Goal: Transaction & Acquisition: Purchase product/service

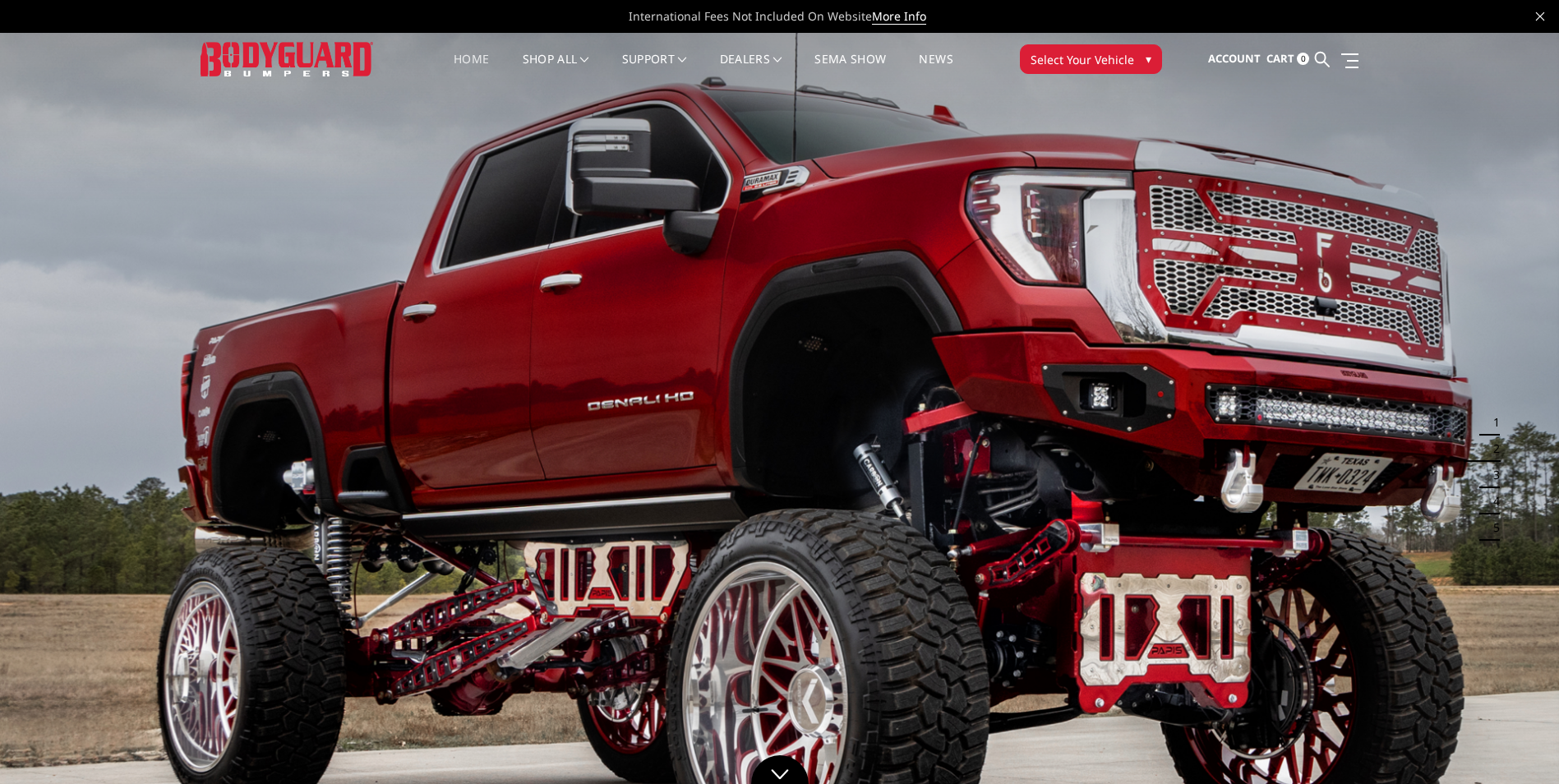
click at [1089, 55] on span "Select Your Vehicle" at bounding box center [1082, 59] width 104 height 17
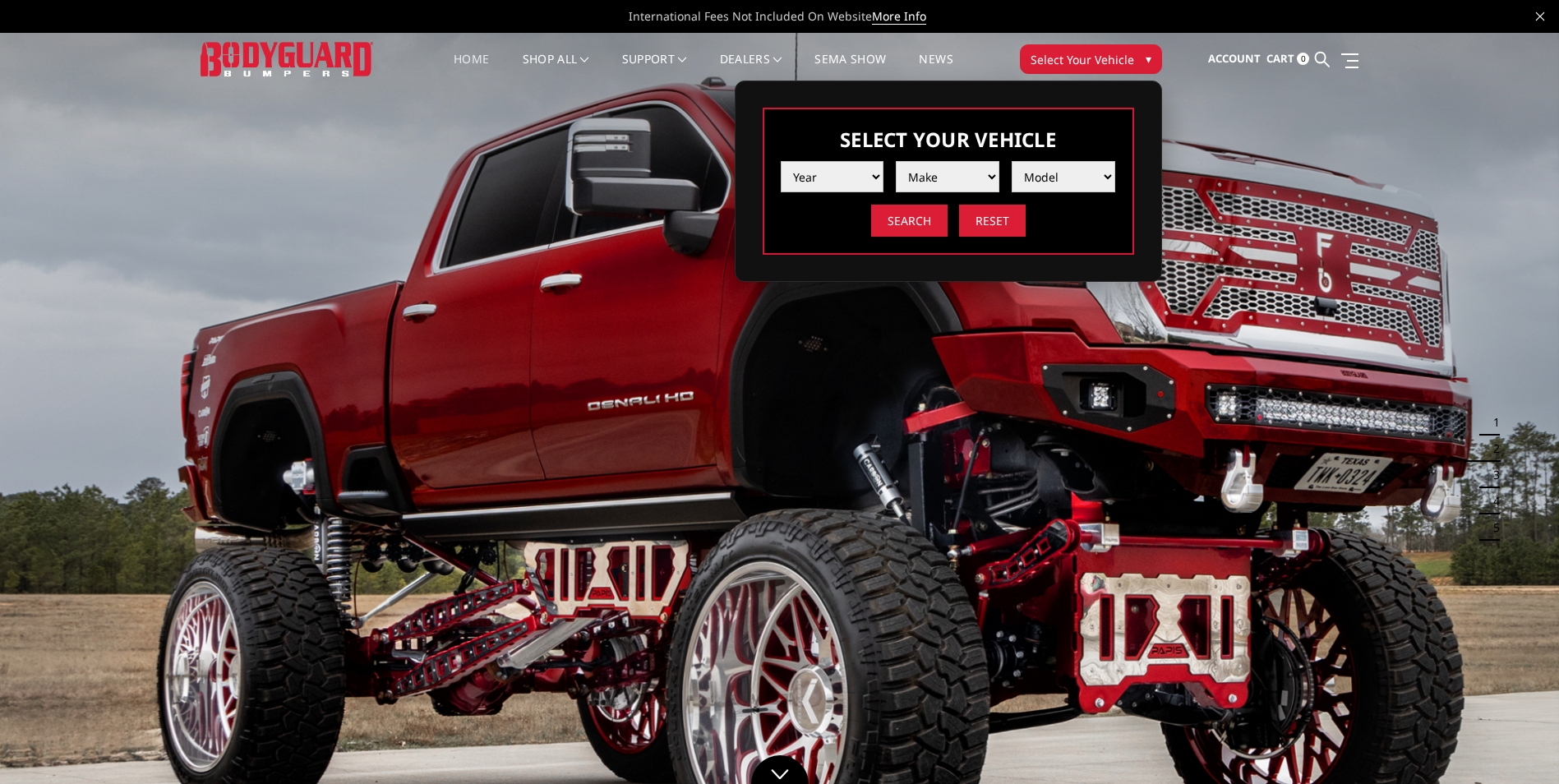
click at [879, 176] on select "Year 2025 2024 2023 2022 2021 2020 2019 2018 2017 2016 2015 2014 2013 2012 2011…" at bounding box center [832, 177] width 104 height 31
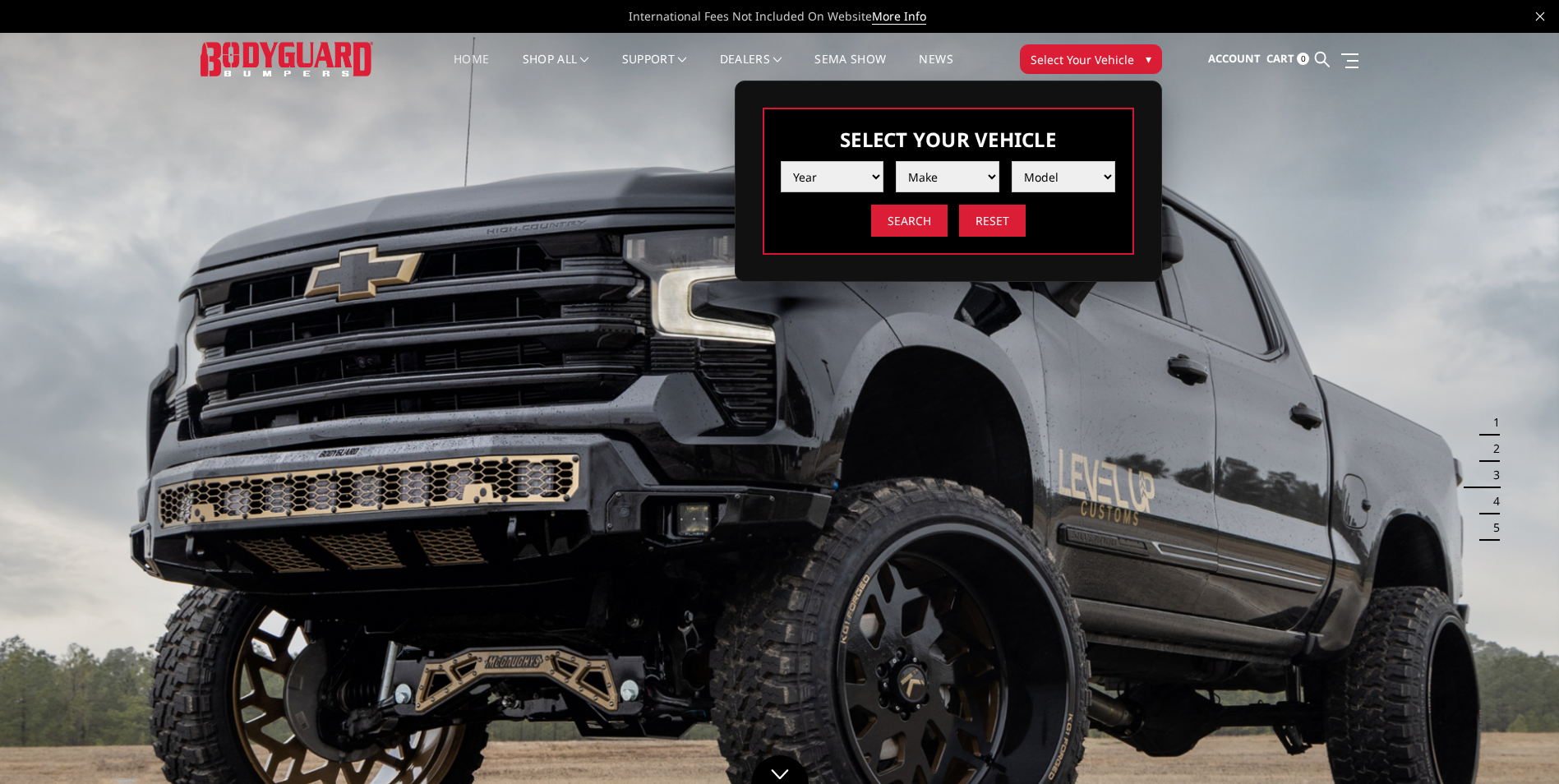
select select "yr_2016"
click at [781, 161] on select "Year 2025 2024 2023 2022 2021 2020 2019 2018 2017 2016 2015 2014 2013 2012 2011…" at bounding box center [832, 177] width 104 height 31
click at [994, 178] on select "Make Chevrolet Ford GMC Nissan Ram Toyota" at bounding box center [947, 177] width 104 height 31
select select "mk_chevrolet"
click at [896, 161] on select "Make Chevrolet Ford GMC Nissan Ram Toyota" at bounding box center [947, 177] width 104 height 31
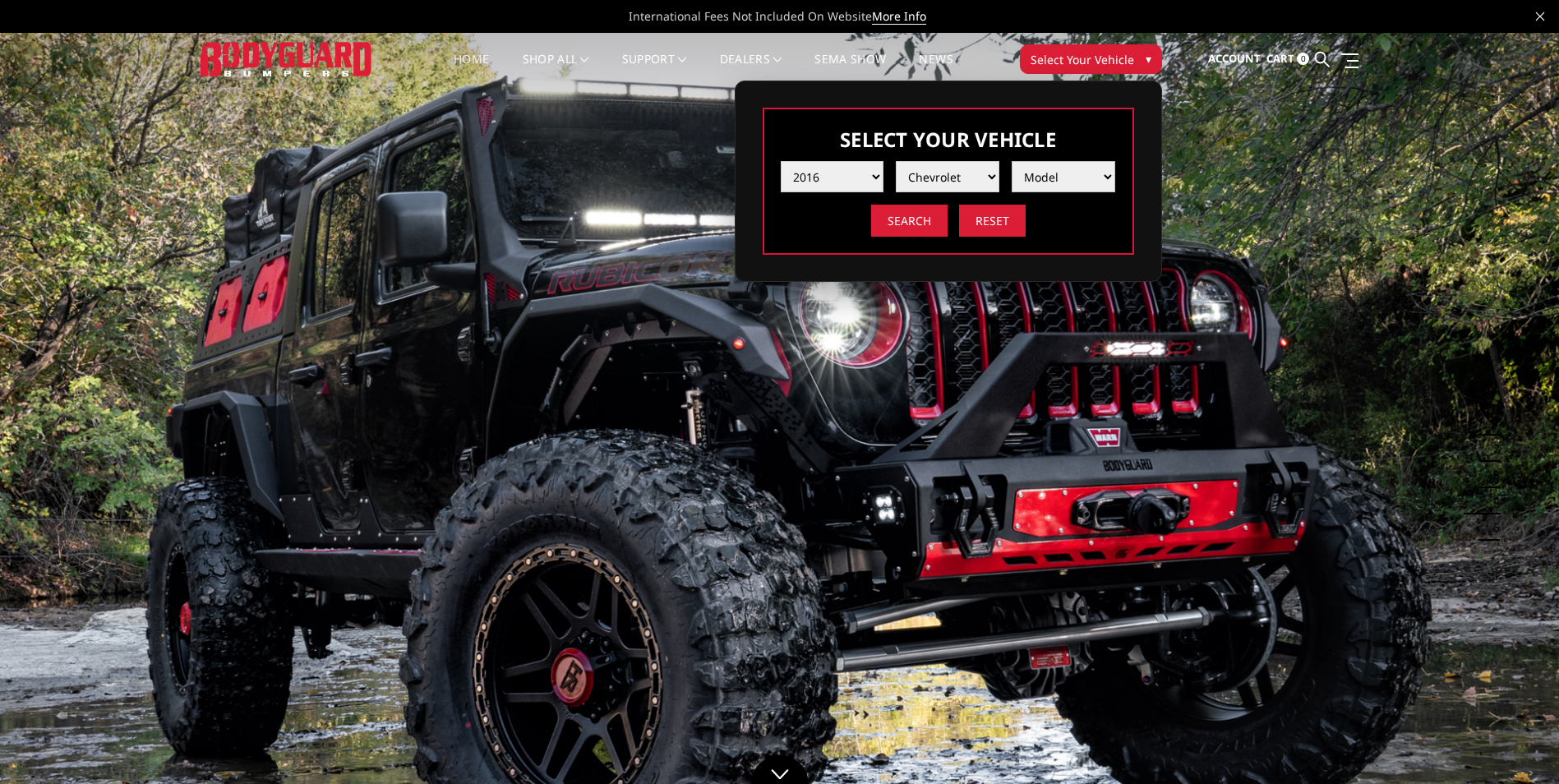
click at [1109, 174] on select "Model Colorado Silverado 1500 Silverado 2500 / 3500 Tahoe/Suburban 1500" at bounding box center [1063, 177] width 104 height 31
select select "md_silverado-2500-3500"
click at [1011, 161] on select "Model Colorado Silverado 1500 Silverado 2500 / 3500 Tahoe/Suburban 1500" at bounding box center [1063, 177] width 104 height 31
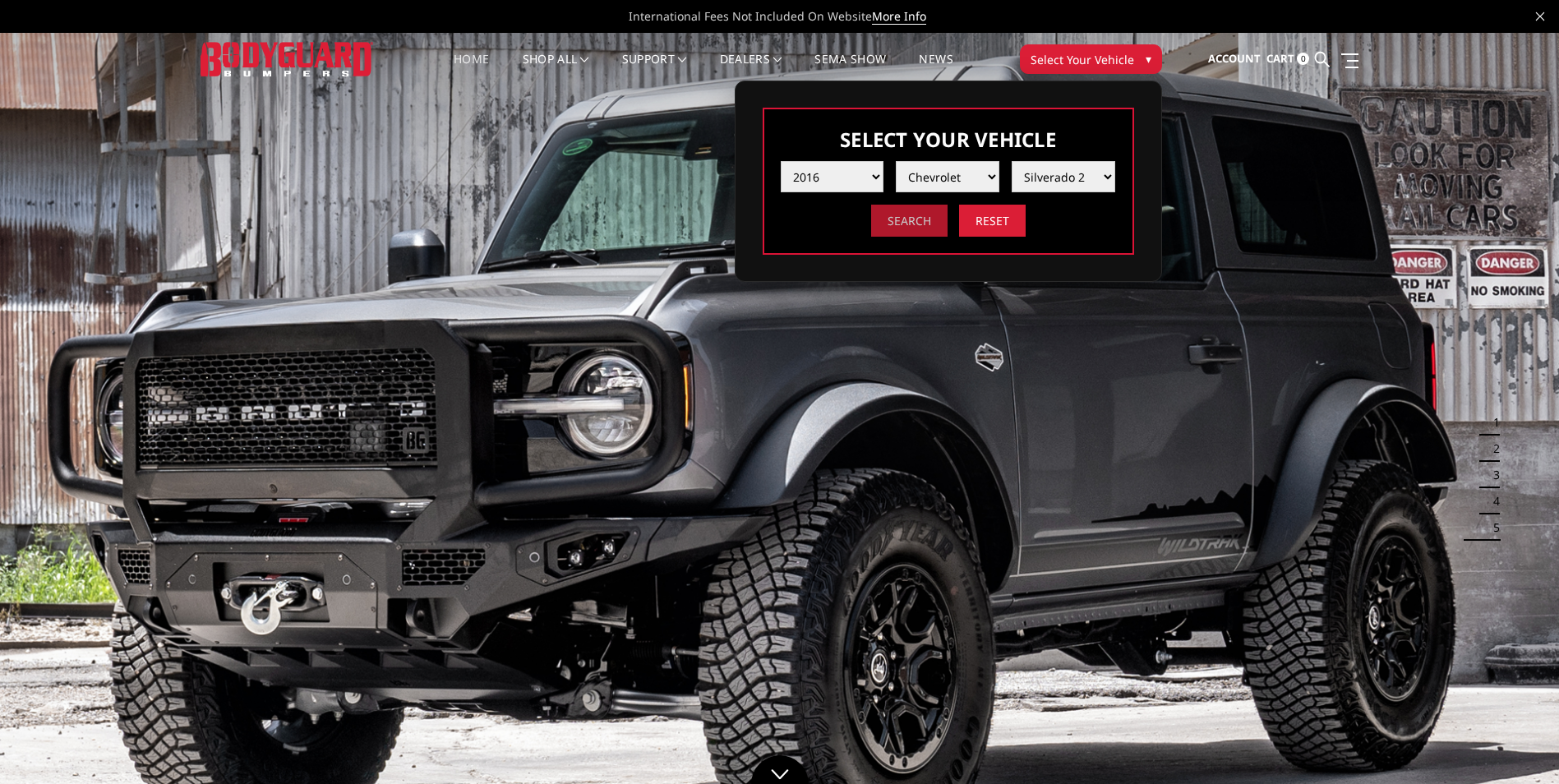
click at [889, 220] on input "Search" at bounding box center [909, 220] width 76 height 32
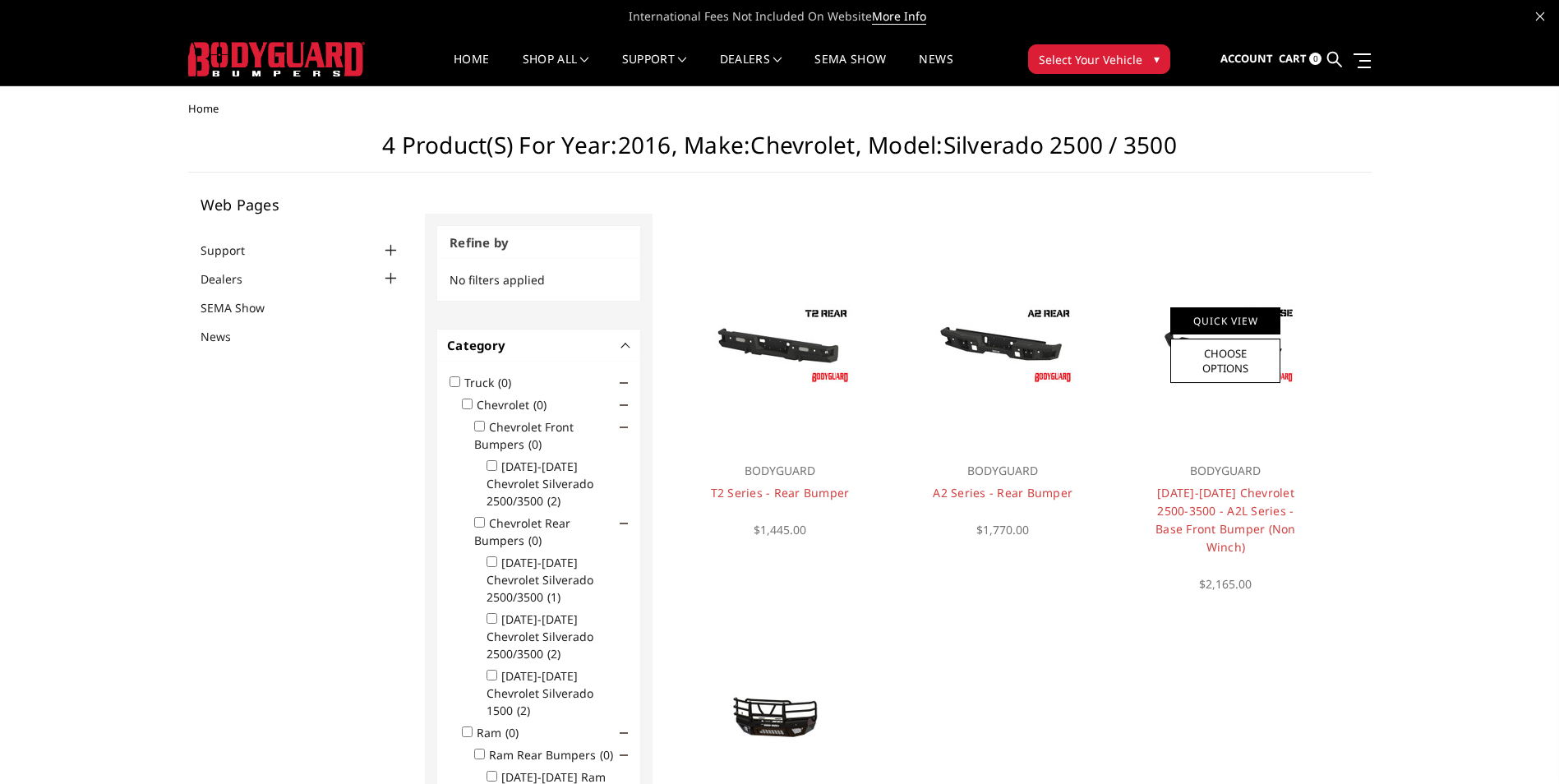
click at [1234, 321] on link "Quick View" at bounding box center [1225, 321] width 110 height 27
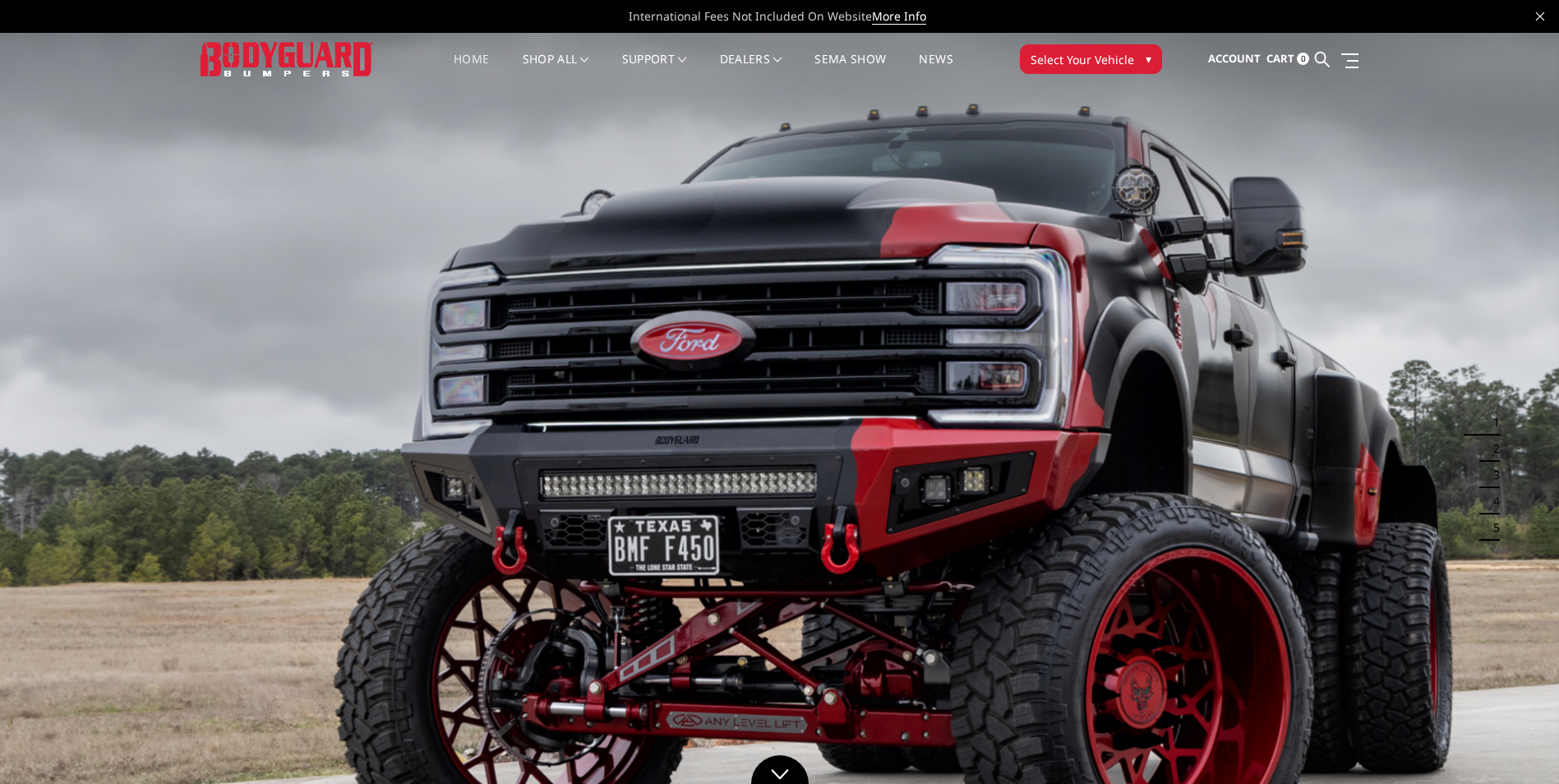
click at [1076, 56] on span "Select Your Vehicle" at bounding box center [1082, 59] width 104 height 17
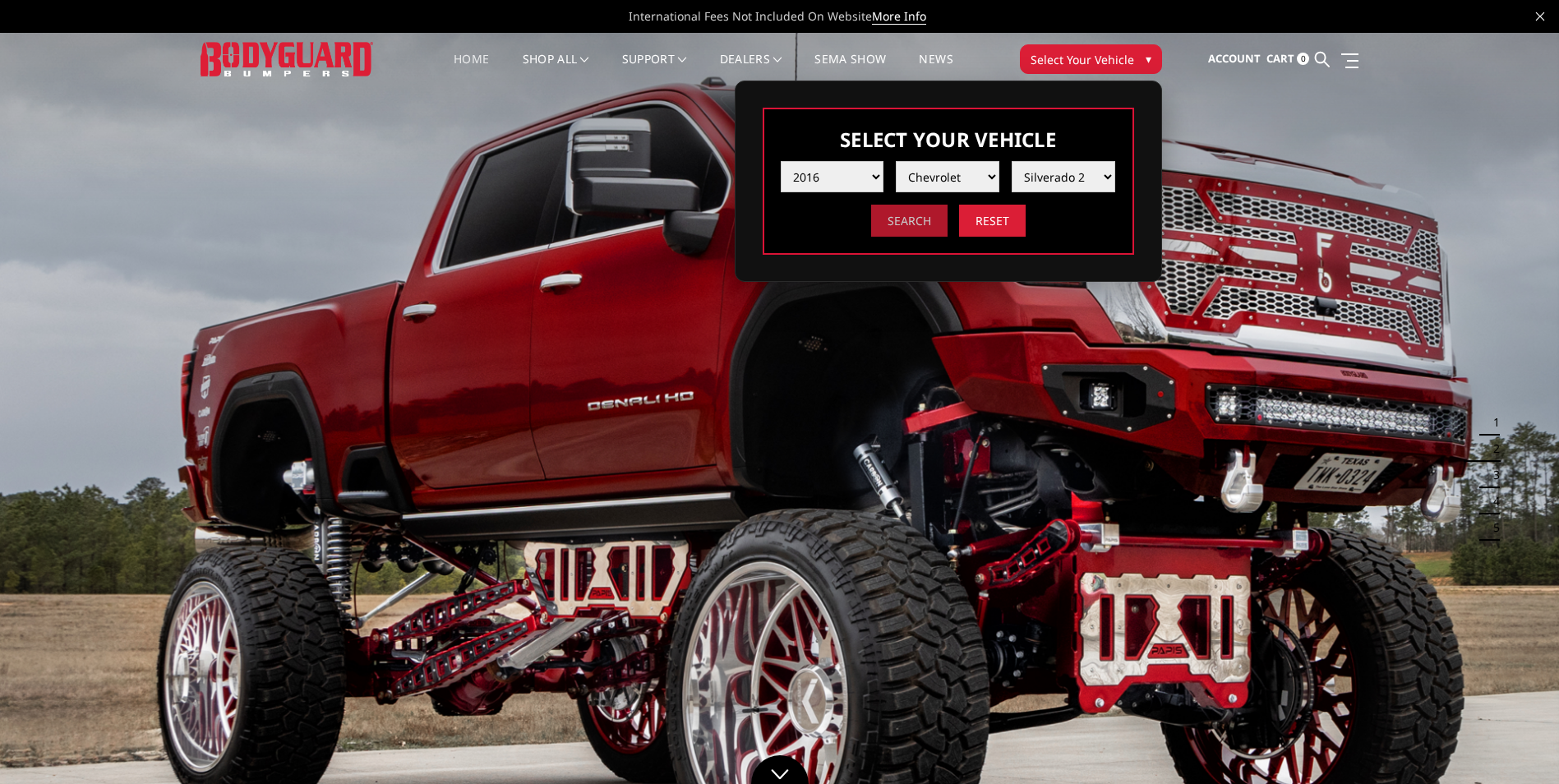
click at [923, 230] on input "Search" at bounding box center [909, 220] width 76 height 32
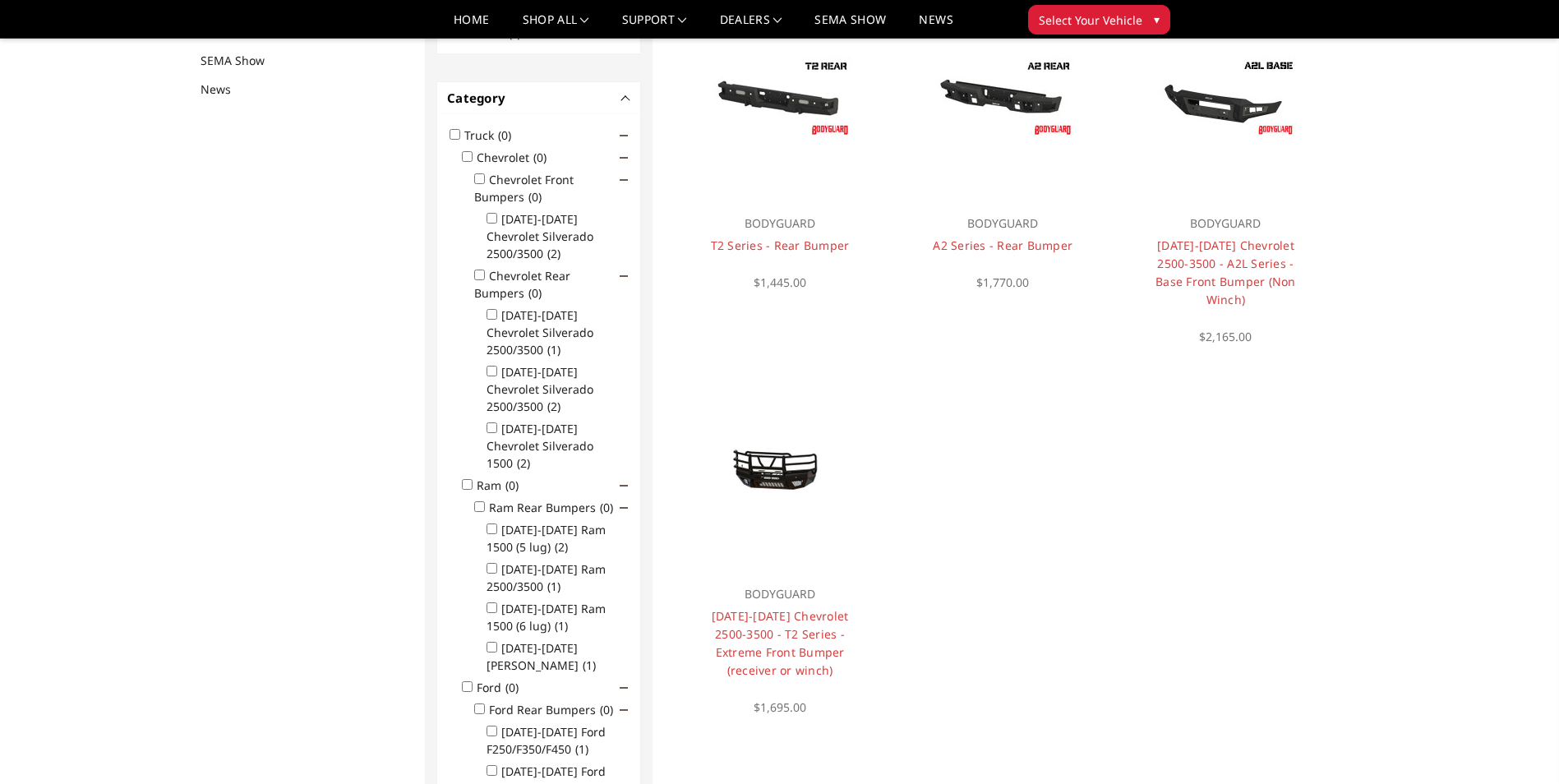
scroll to position [214, 0]
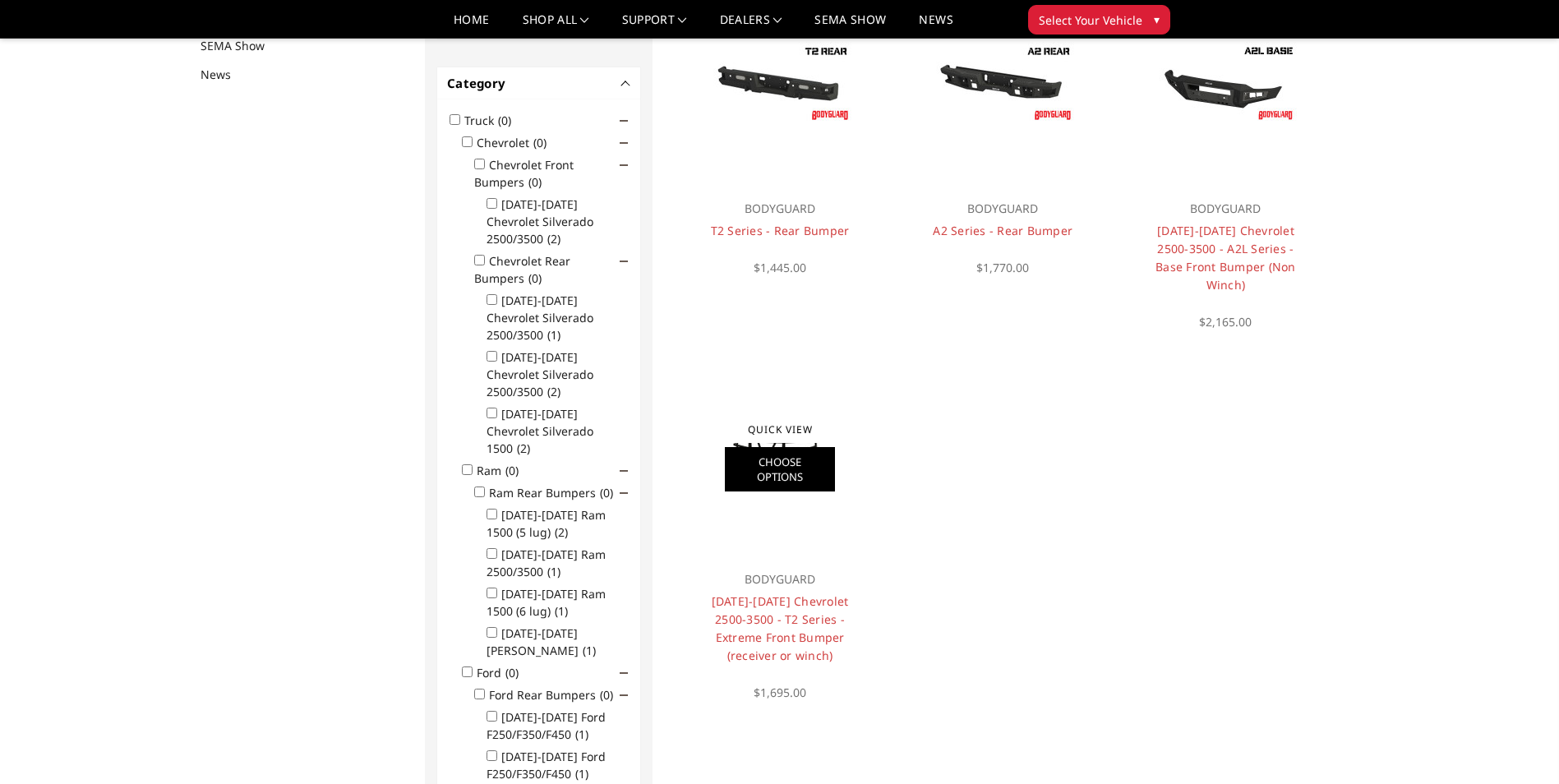
click at [783, 447] on link "Choose Options" at bounding box center [779, 469] width 110 height 45
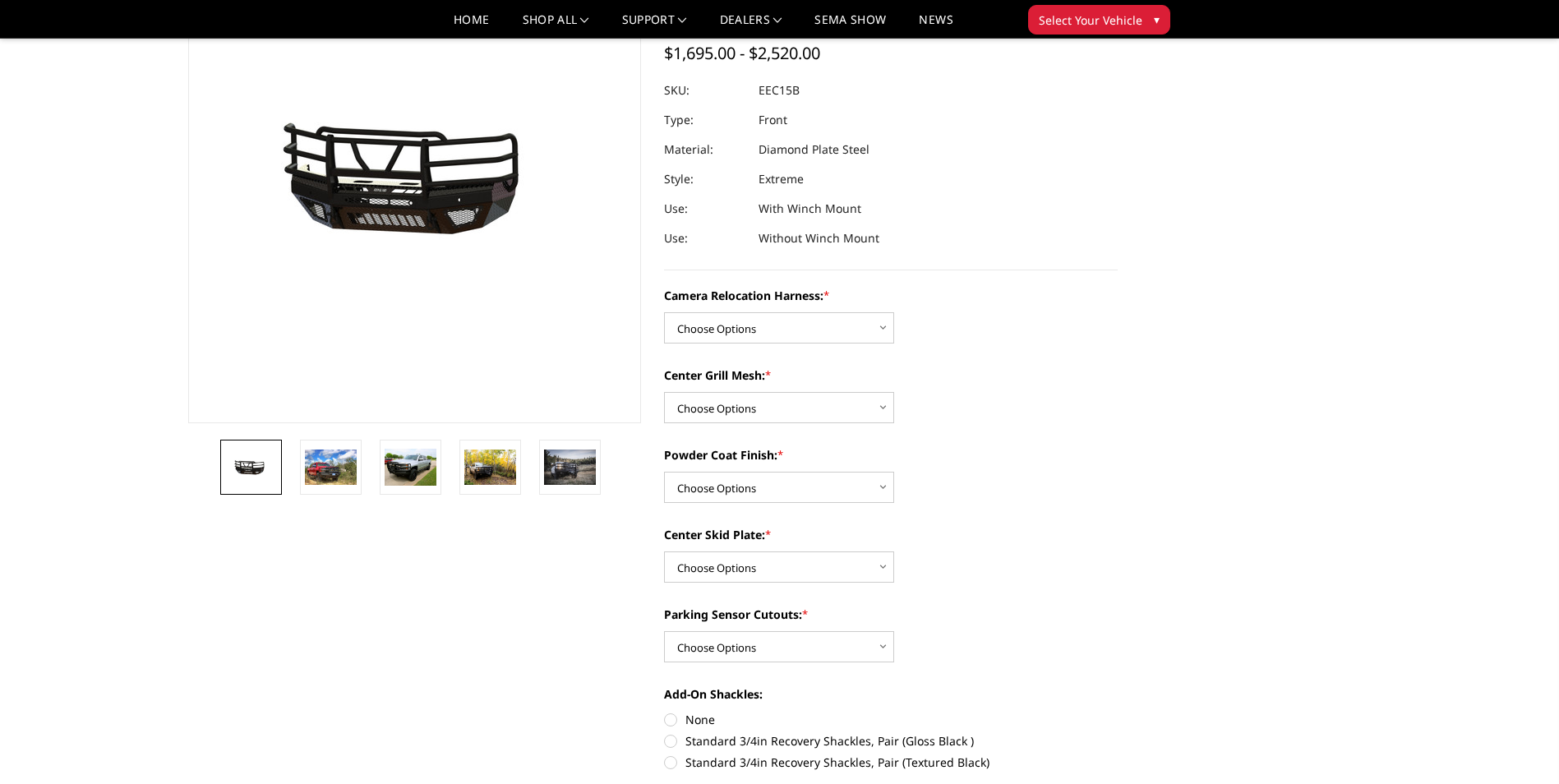
scroll to position [164, 0]
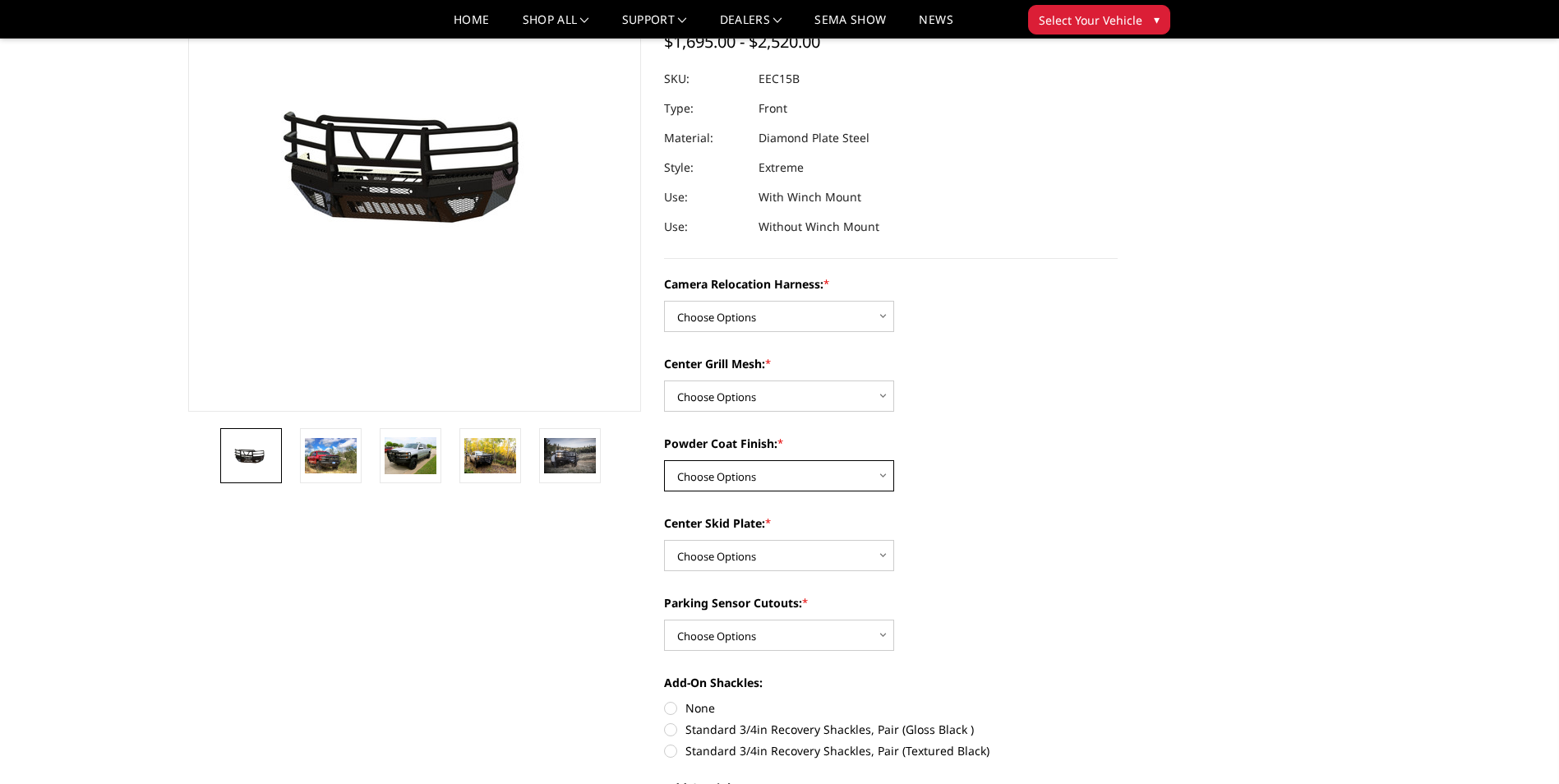
click at [884, 477] on select "Choose Options Textured Black Powder Coat Gloss Black Powder Coat Bare Metal" at bounding box center [779, 476] width 230 height 31
select select "3805"
click at [664, 460] on select "Choose Options Textured Black Powder Coat Gloss Black Powder Coat Bare Metal" at bounding box center [779, 476] width 230 height 31
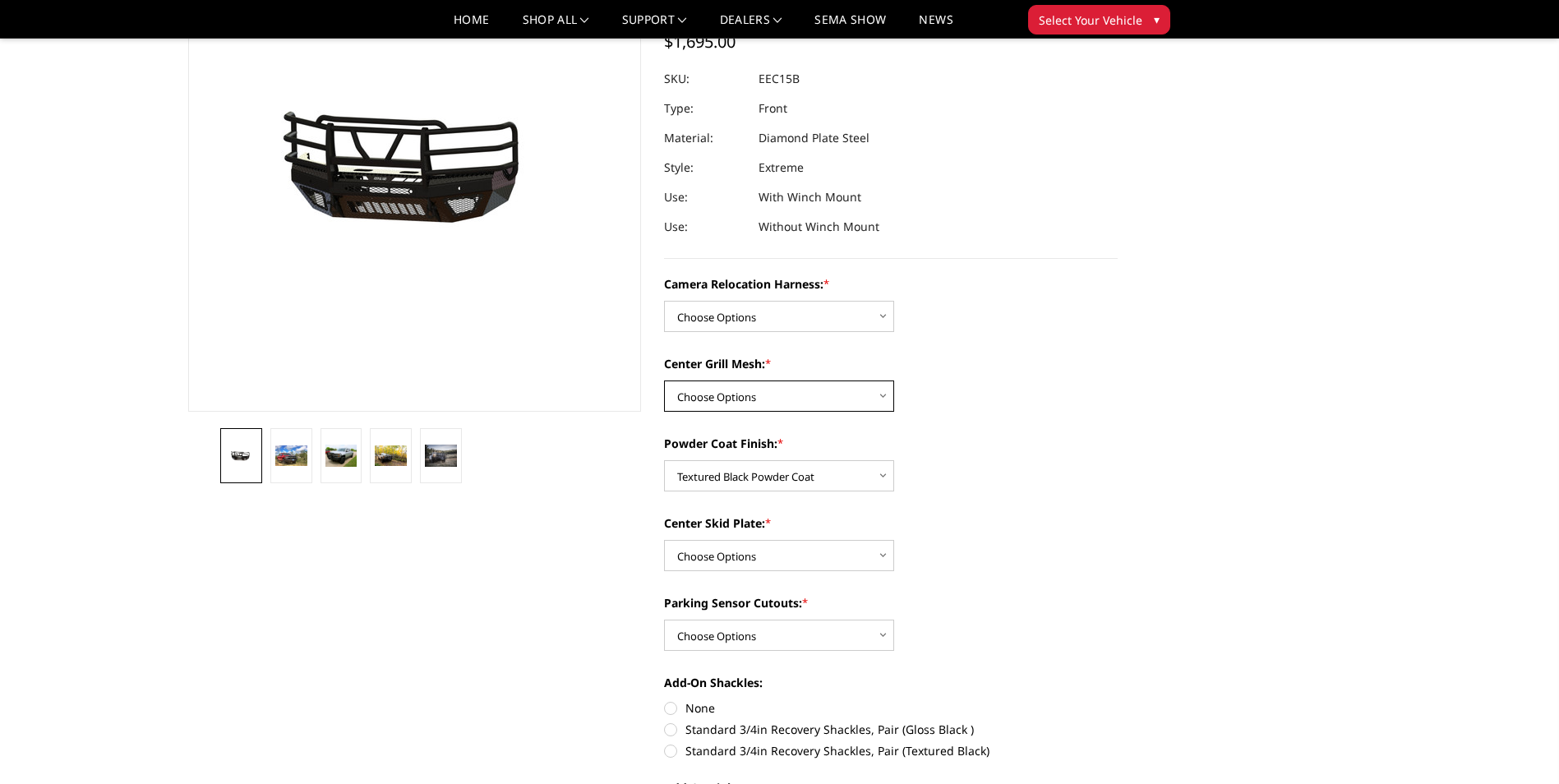
click at [887, 390] on select "Choose Options Without expanded metal With expanded metal" at bounding box center [779, 396] width 230 height 31
select select "3806"
click at [664, 380] on select "Choose Options Without expanded metal With expanded metal" at bounding box center [779, 396] width 230 height 31
click at [886, 317] on select "Choose Options Without camera harness With camera harness" at bounding box center [779, 317] width 230 height 31
select select "3808"
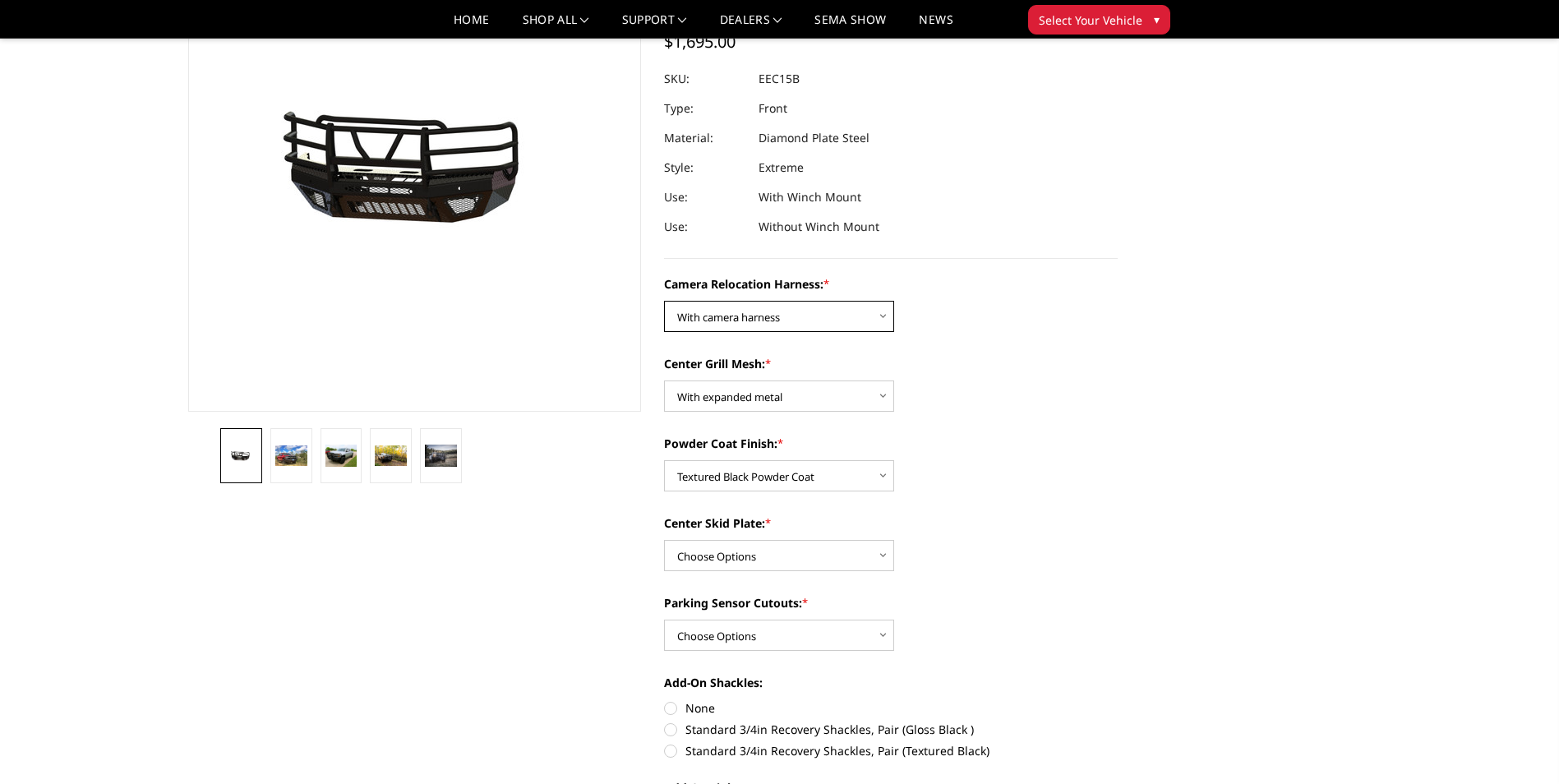
click at [664, 301] on select "Choose Options Without camera harness With camera harness" at bounding box center [779, 317] width 230 height 31
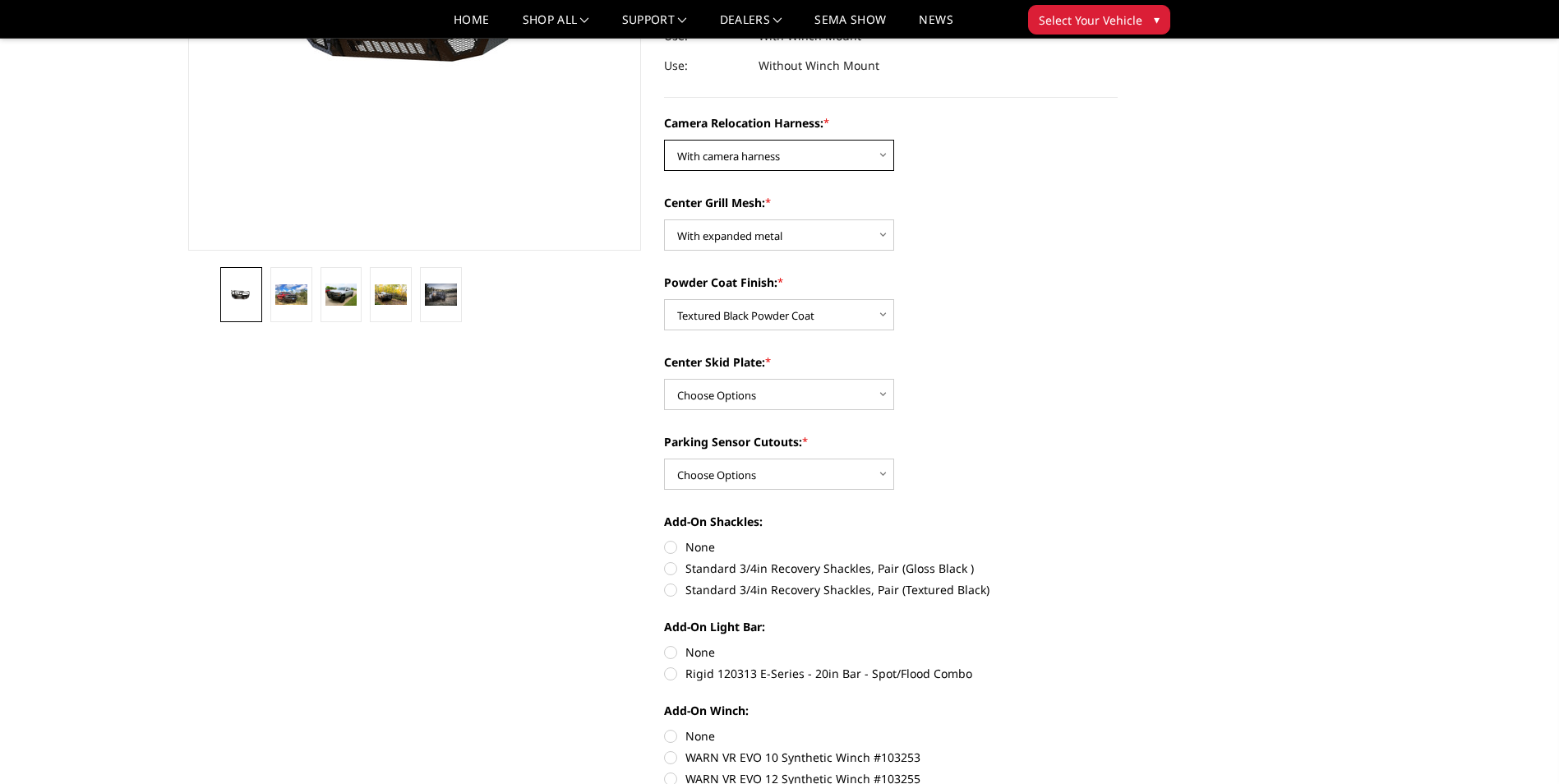
scroll to position [329, 0]
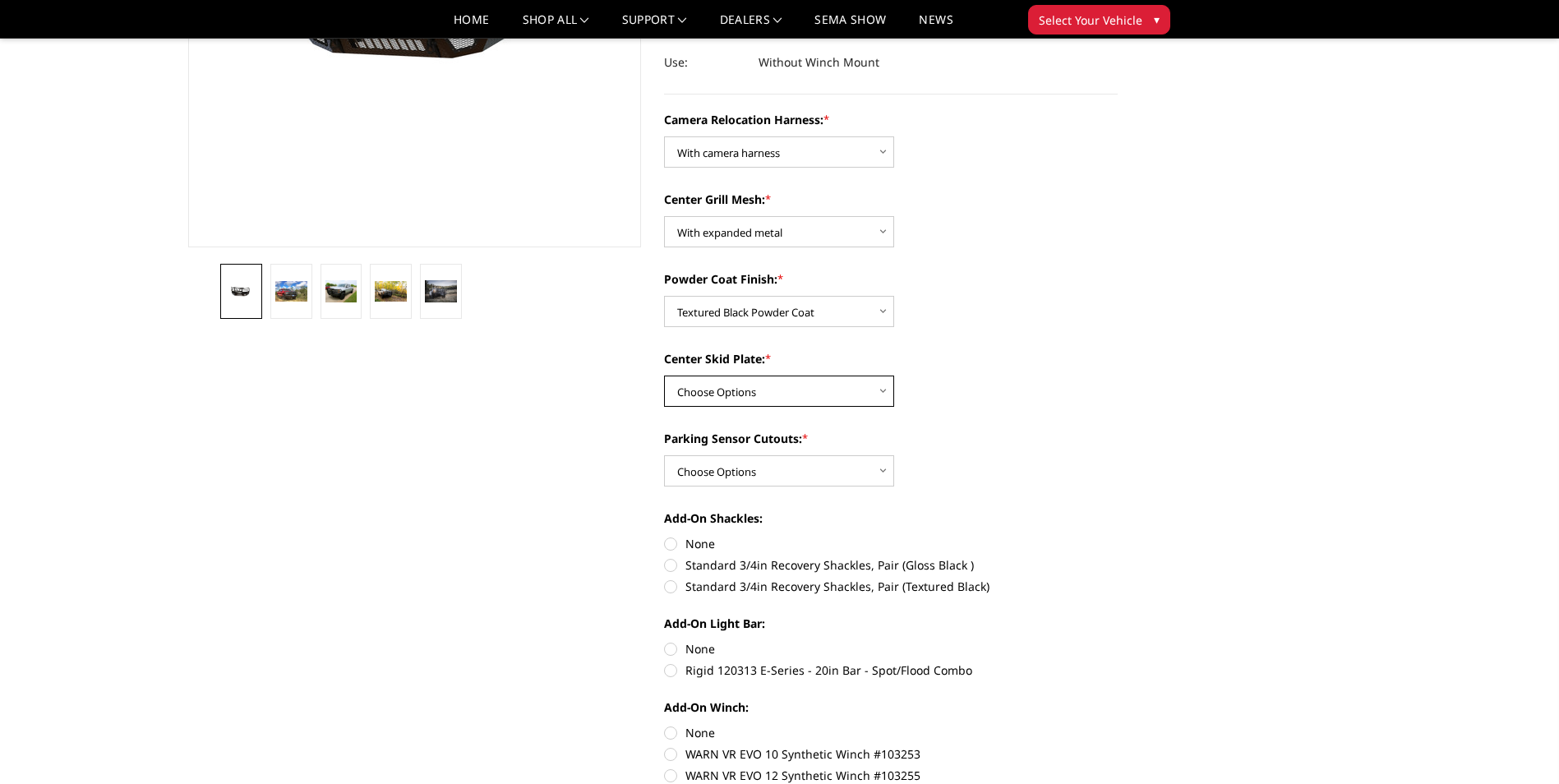
click at [886, 391] on select "Choose Options Winch Mount Skid Plate Standard Skid Plate (included) 2" Receive…" at bounding box center [779, 391] width 230 height 31
select select "3800"
click at [664, 375] on select "Choose Options Winch Mount Skid Plate Standard Skid Plate (included) 2" Receive…" at bounding box center [779, 391] width 230 height 31
click at [881, 472] on select "Choose Options Yes - With Parking Sensor Cutouts" at bounding box center [779, 471] width 230 height 31
select select "3799"
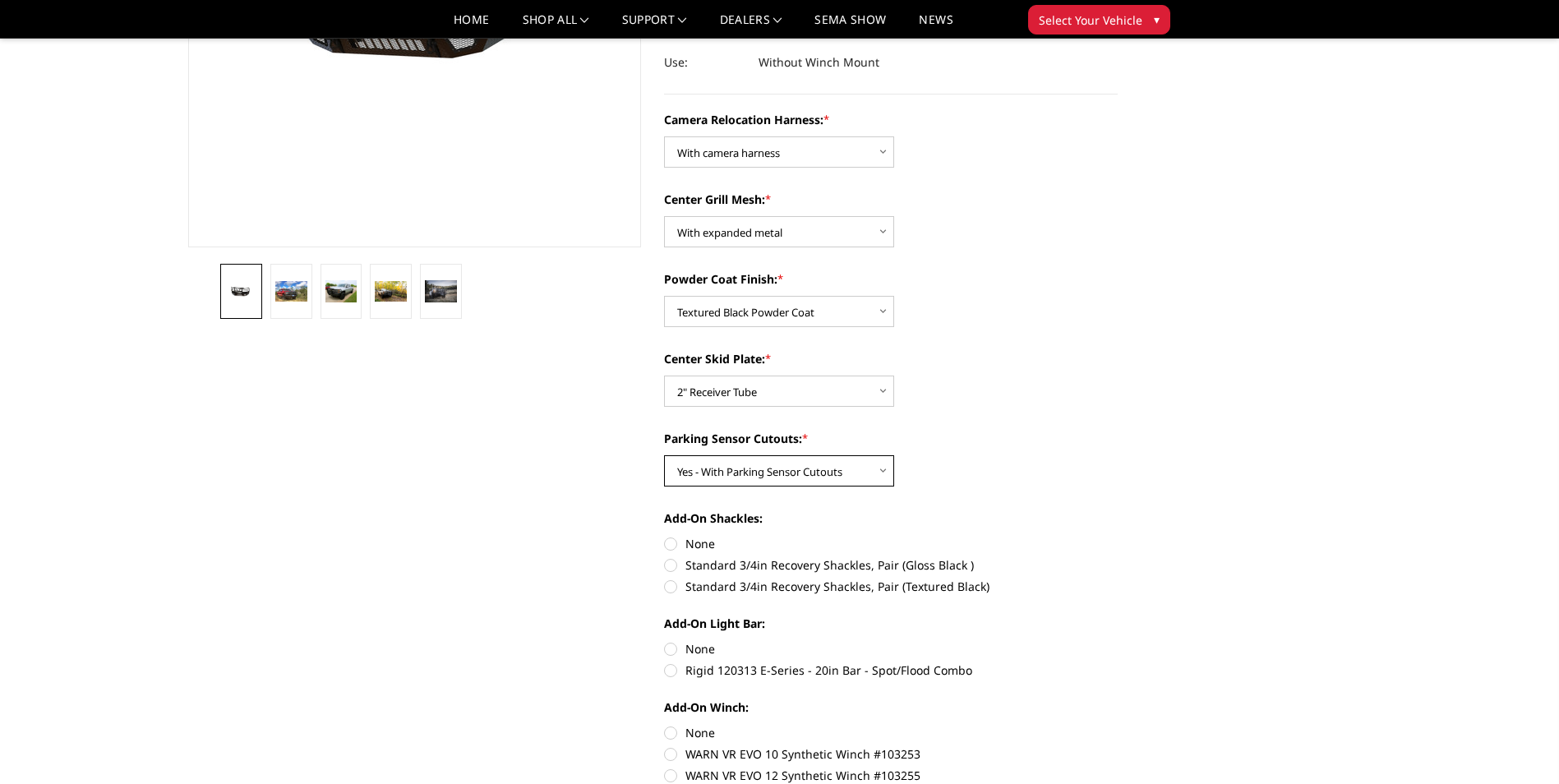
click at [664, 455] on select "Choose Options Yes - With Parking Sensor Cutouts" at bounding box center [779, 471] width 230 height 31
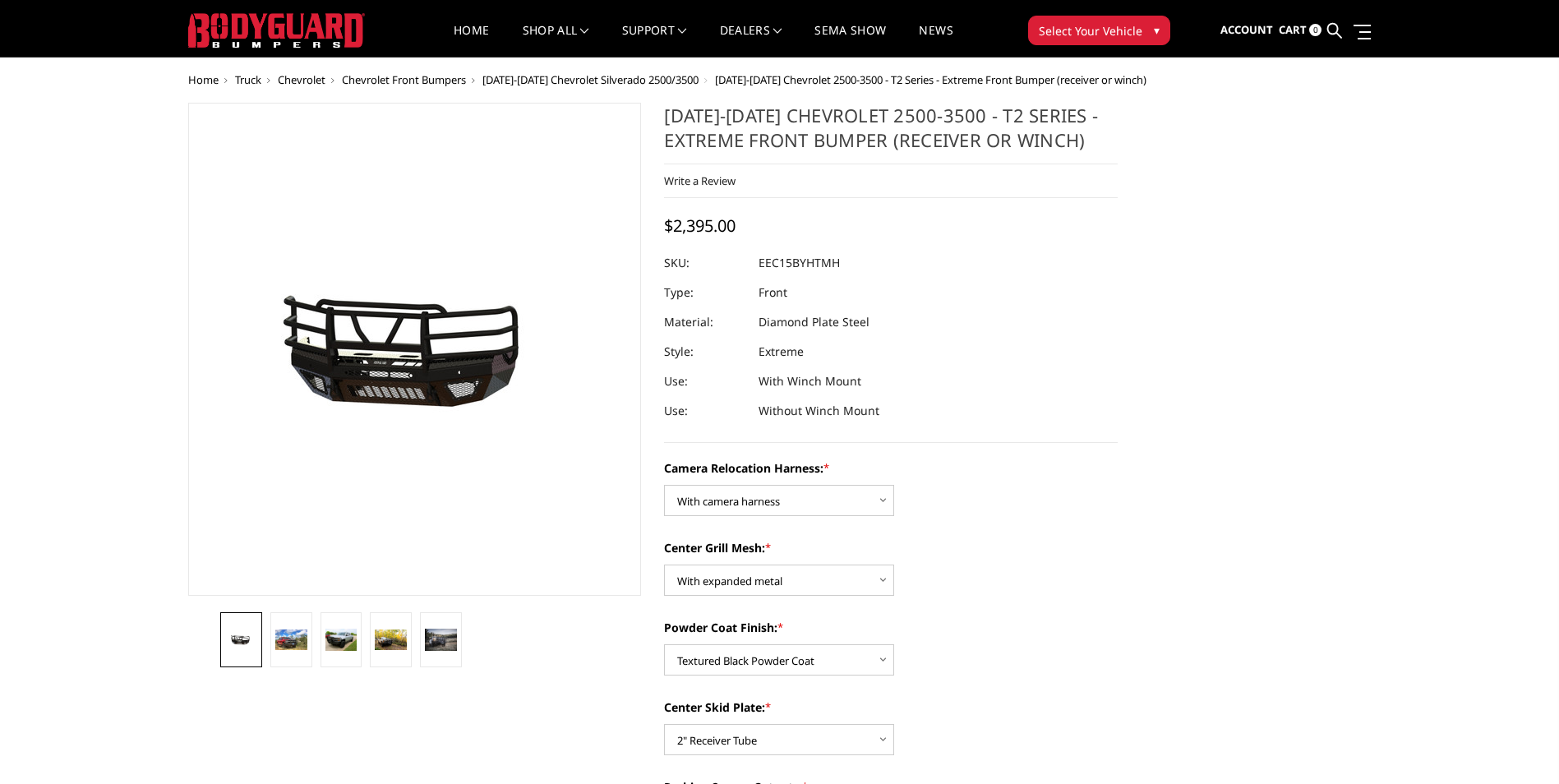
scroll to position [0, 0]
